Goal: Task Accomplishment & Management: Manage account settings

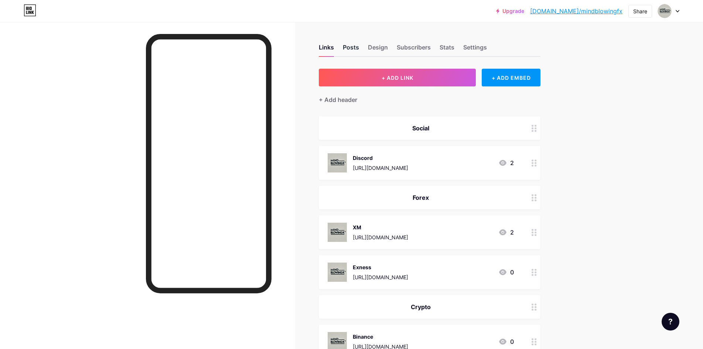
click at [353, 45] on div "Posts" at bounding box center [351, 49] width 16 height 13
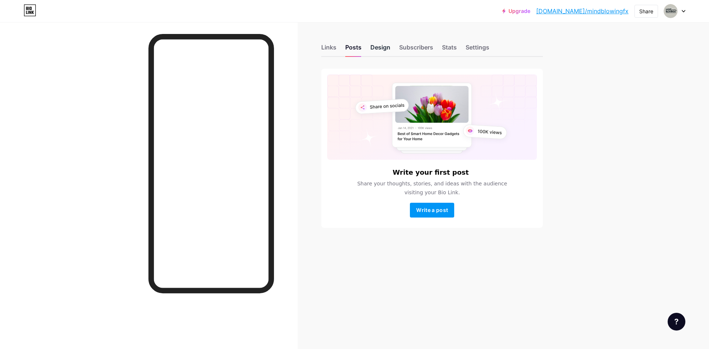
click at [375, 45] on div "Design" at bounding box center [380, 49] width 20 height 13
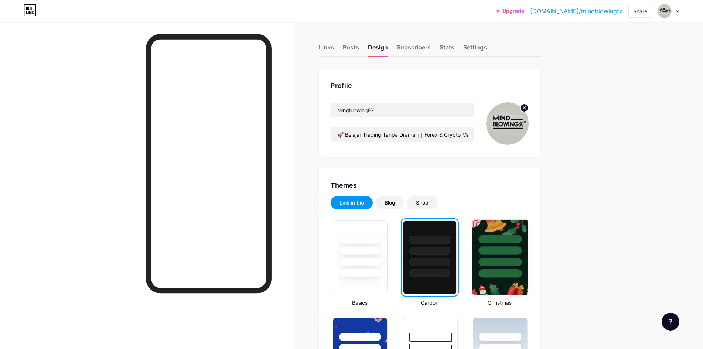
click at [503, 268] on div at bounding box center [499, 249] width 55 height 58
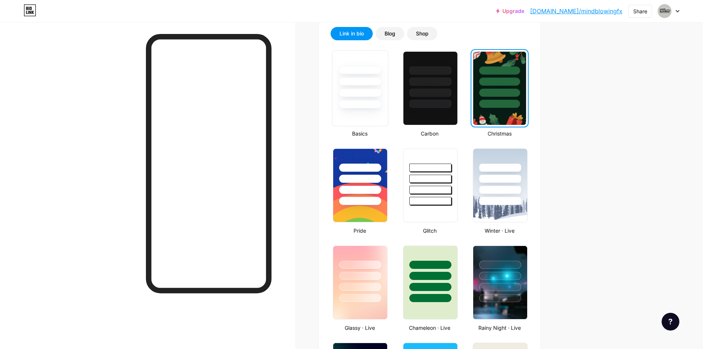
scroll to position [185, 0]
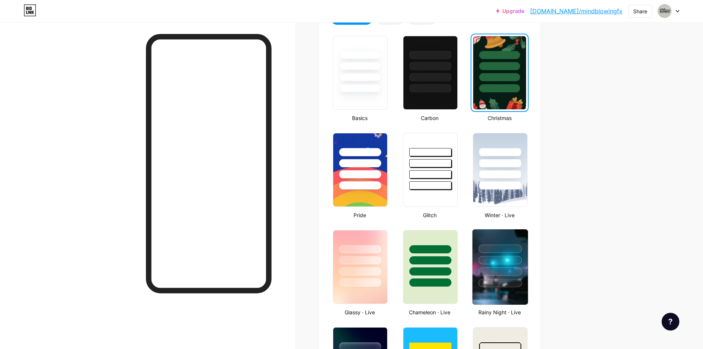
click at [510, 252] on div at bounding box center [499, 249] width 43 height 8
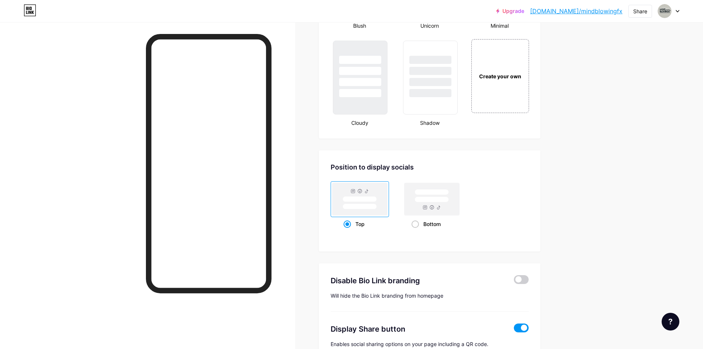
scroll to position [908, 0]
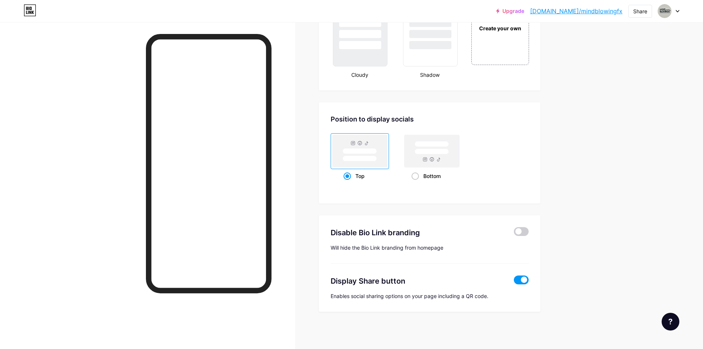
click at [525, 280] on span at bounding box center [521, 280] width 15 height 9
click at [514, 282] on input "checkbox" at bounding box center [514, 282] width 0 height 0
click at [526, 280] on span at bounding box center [521, 280] width 15 height 9
click at [514, 282] on input "checkbox" at bounding box center [514, 282] width 0 height 0
click at [529, 229] on span at bounding box center [521, 231] width 15 height 9
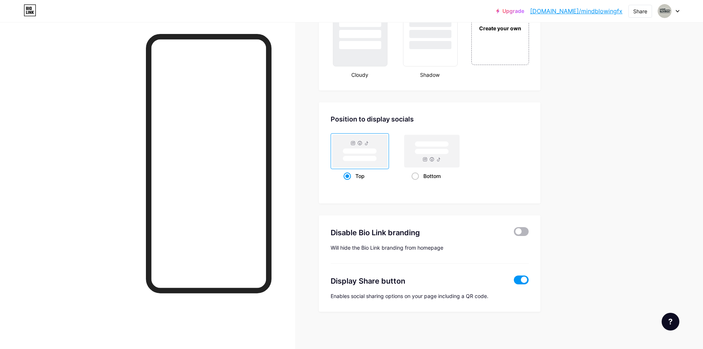
click at [514, 233] on input "checkbox" at bounding box center [514, 233] width 0 height 0
